Goal: Find specific page/section: Find specific page/section

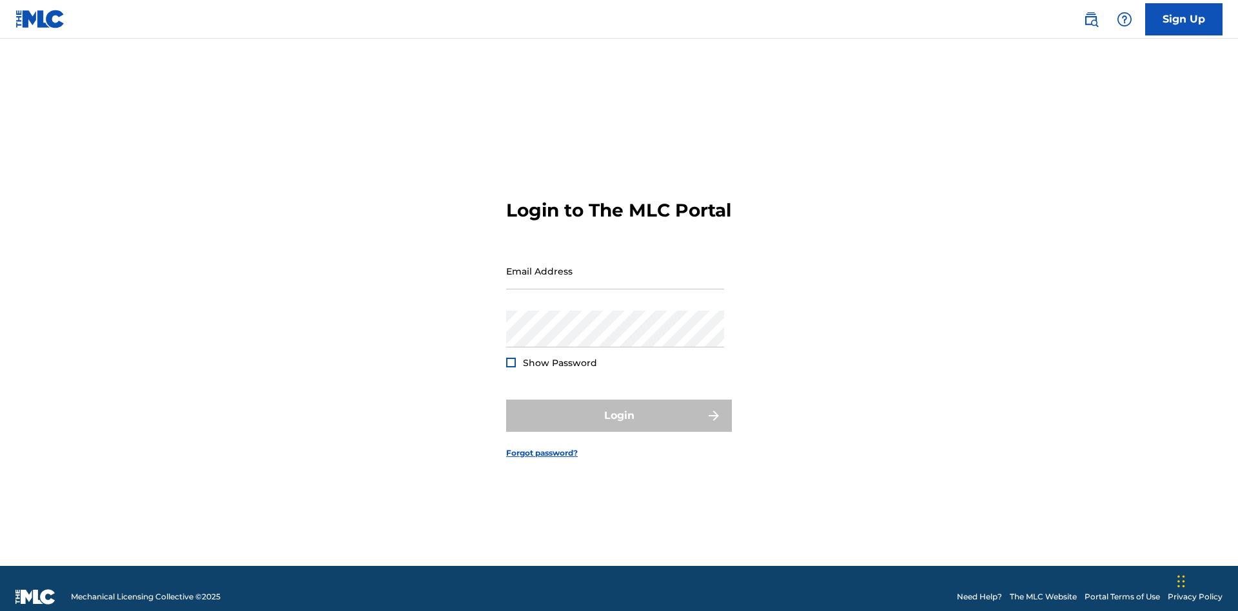
scroll to position [17, 0]
click at [615, 265] on input "Email Address" at bounding box center [615, 271] width 218 height 37
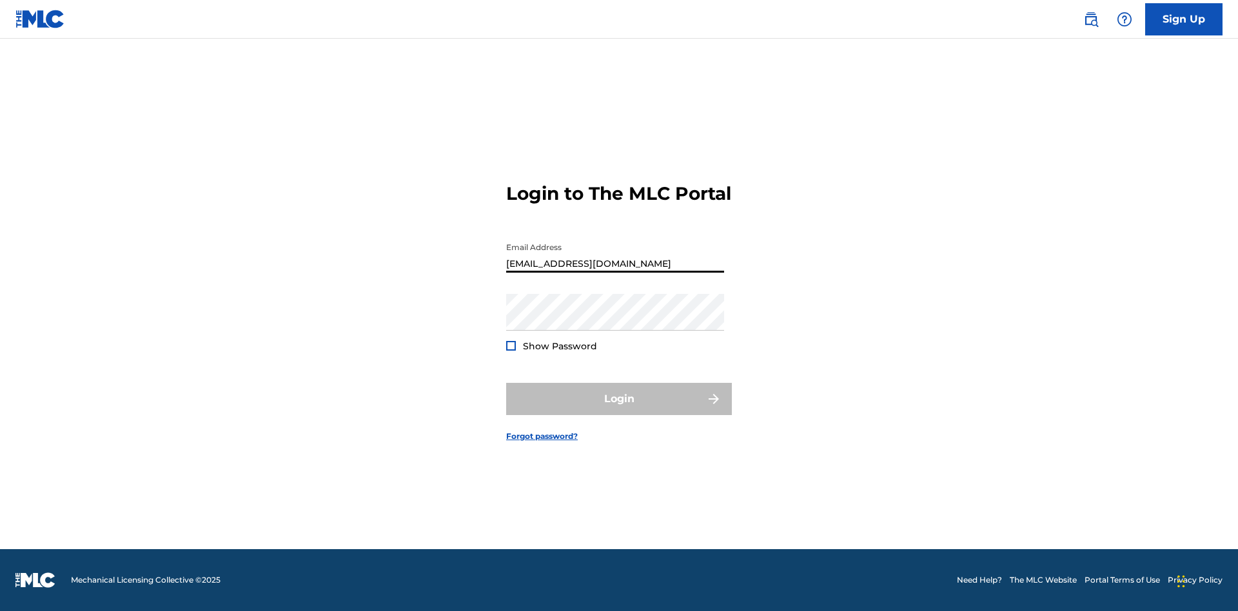
type input "Duke.McTesterson@gmail.com"
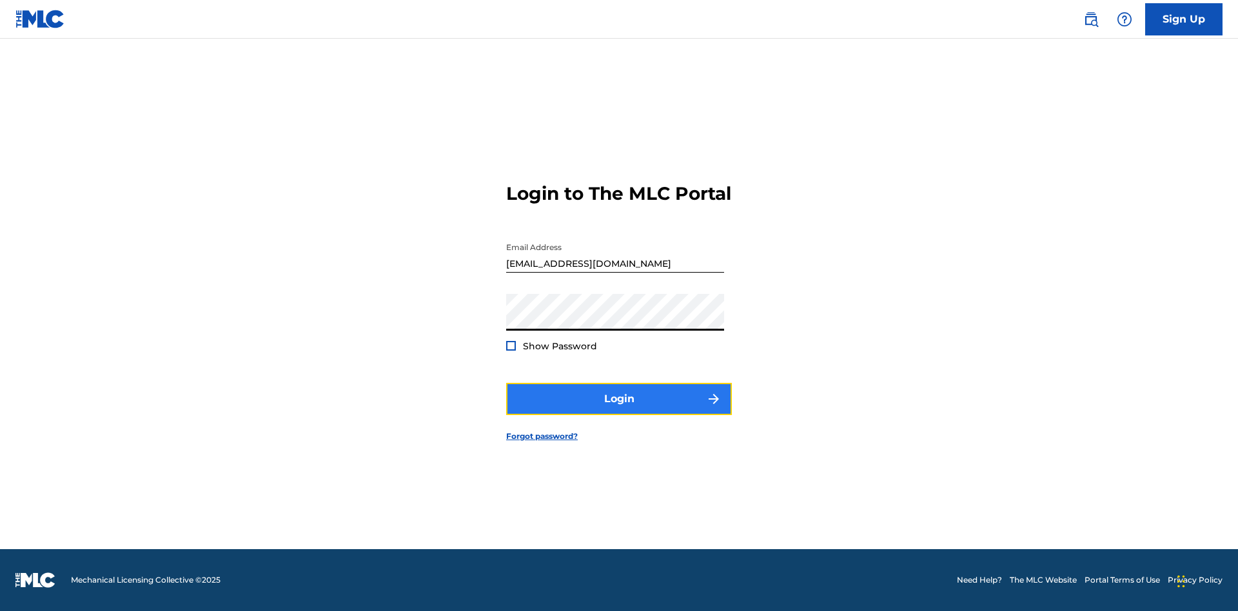
click at [619, 410] on button "Login" at bounding box center [619, 399] width 226 height 32
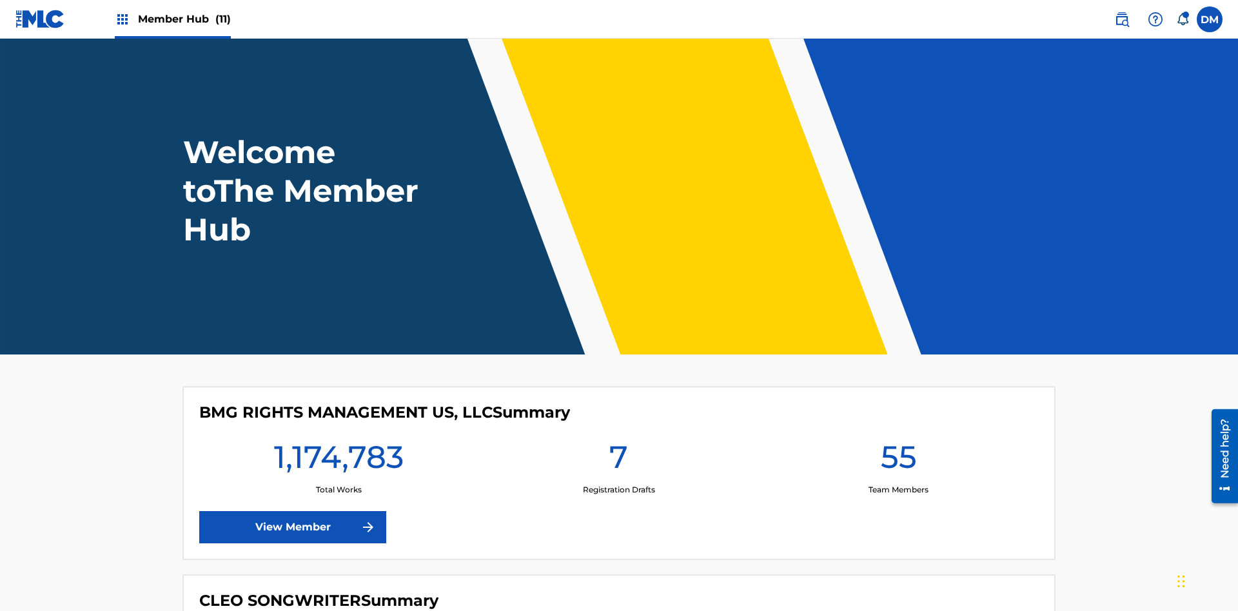
click at [184, 19] on span "Member Hub (11)" at bounding box center [184, 19] width 93 height 15
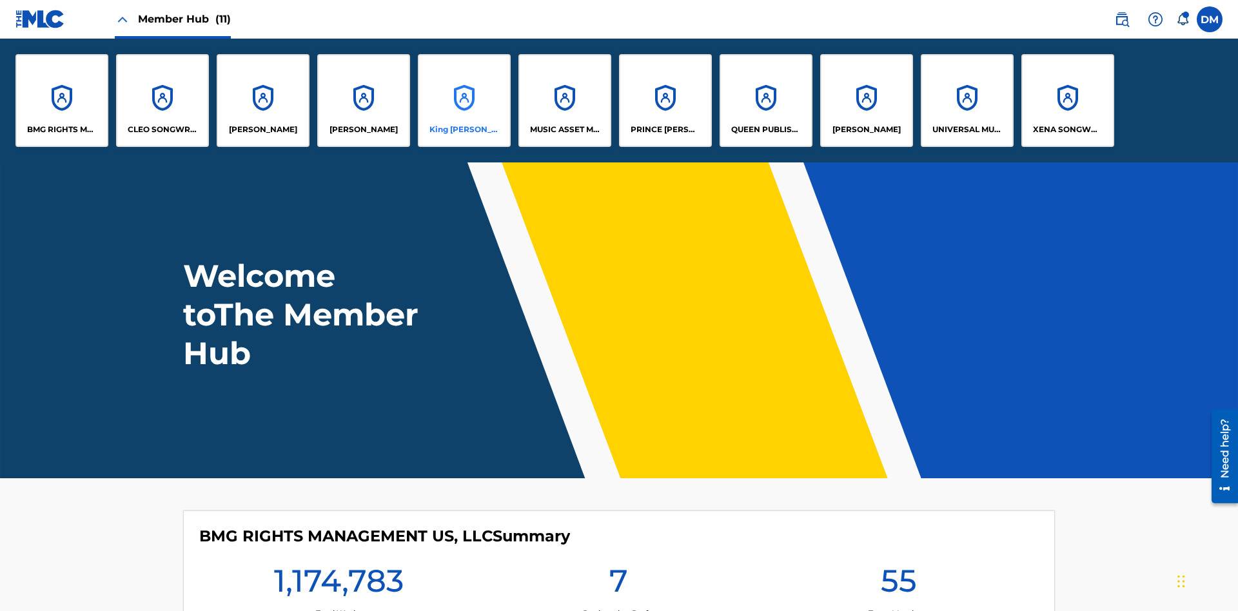
click at [464, 130] on p "King McTesterson" at bounding box center [464, 130] width 70 height 12
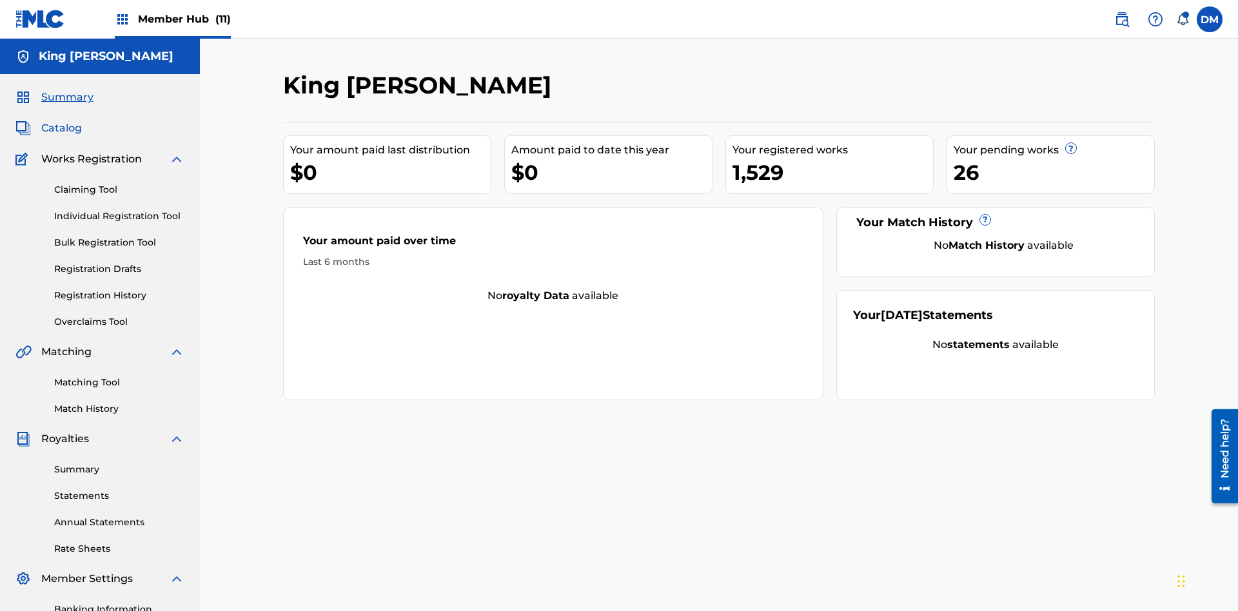
click at [61, 121] on span "Catalog" at bounding box center [61, 128] width 41 height 15
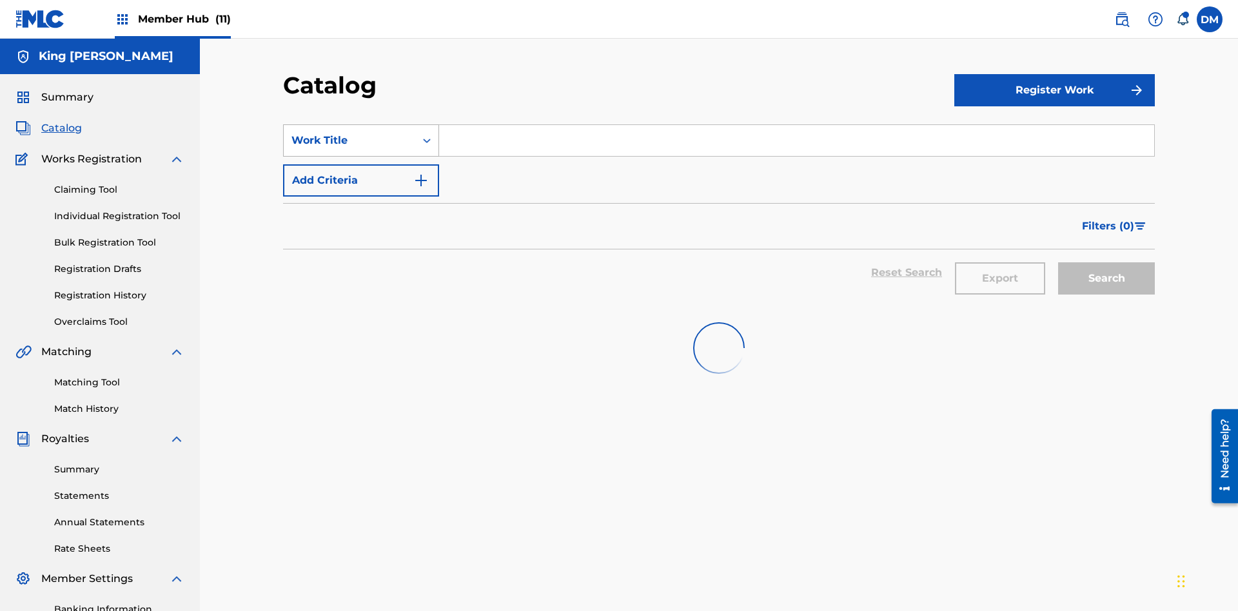
click at [349, 133] on div "Work Title" at bounding box center [349, 140] width 116 height 15
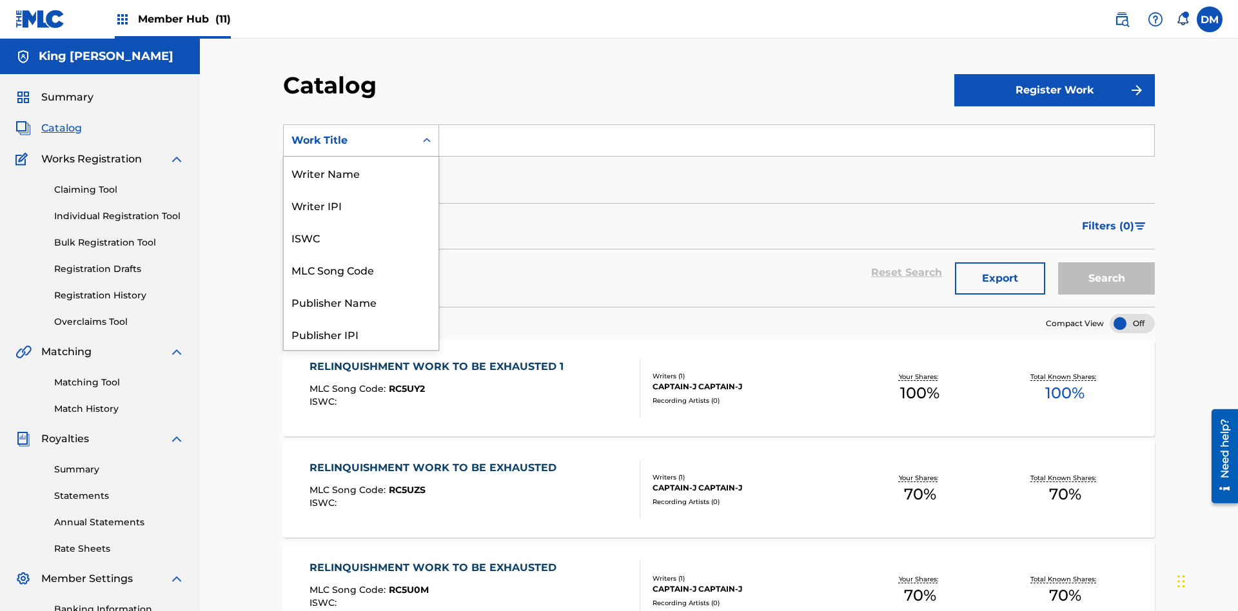
click at [361, 511] on div "Work Title" at bounding box center [361, 527] width 155 height 32
